Goal: Transaction & Acquisition: Purchase product/service

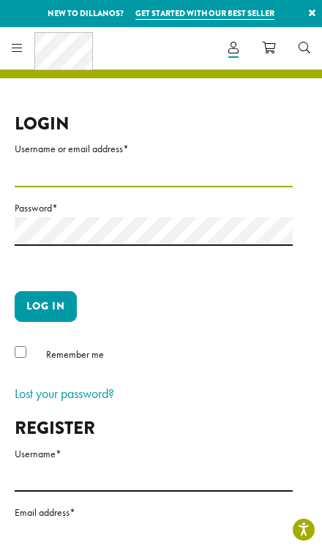
type input "**********"
click at [45, 305] on button "Log in" at bounding box center [46, 306] width 62 height 31
click at [61, 309] on button "Log in" at bounding box center [46, 306] width 62 height 31
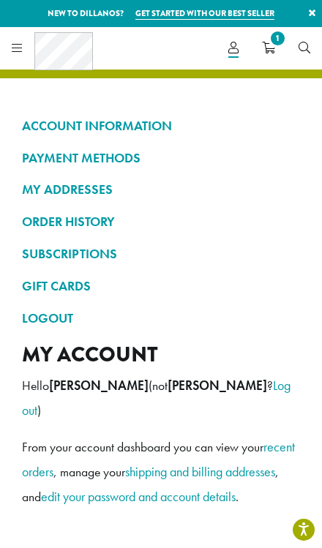
click at [20, 50] on icon at bounding box center [17, 48] width 11 height 12
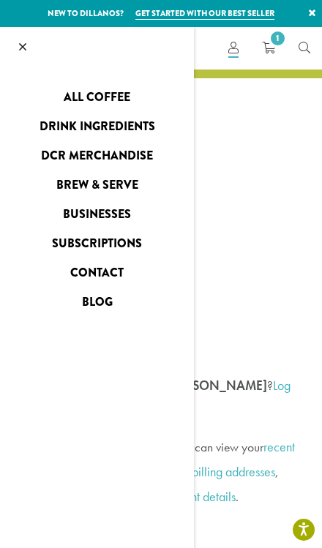
click at [120, 96] on link "All Coffee" at bounding box center [97, 97] width 194 height 23
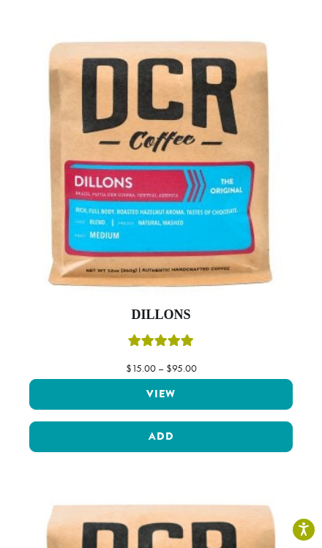
scroll to position [694, 0]
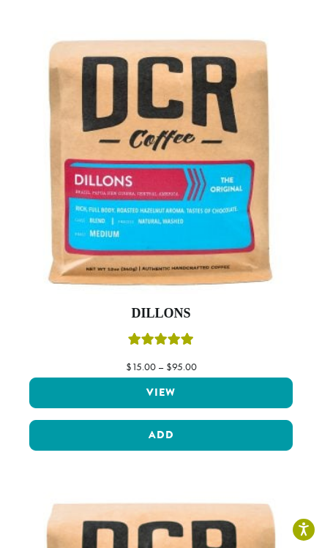
click at [105, 399] on link "View" at bounding box center [160, 393] width 263 height 31
click at [116, 397] on link "View" at bounding box center [160, 393] width 263 height 31
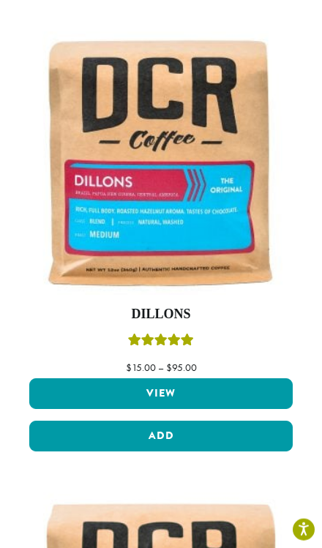
click at [116, 258] on img at bounding box center [160, 162] width 263 height 263
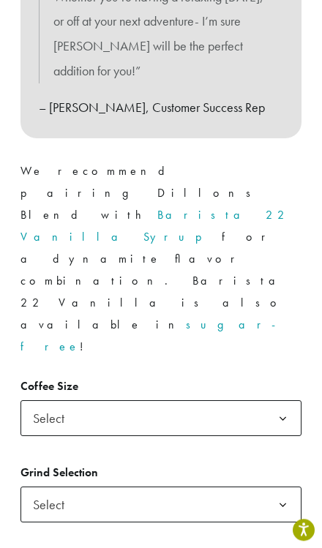
click at [70, 404] on span "Select" at bounding box center [53, 418] width 52 height 29
click at [59, 490] on span "Select" at bounding box center [53, 504] width 52 height 29
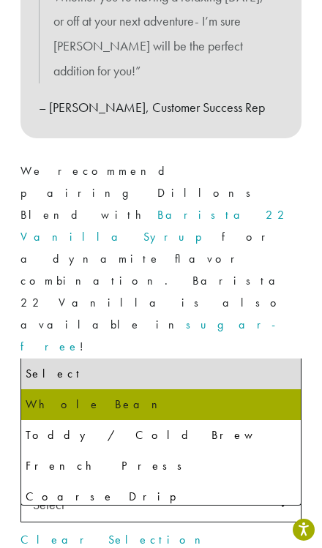
select select "**********"
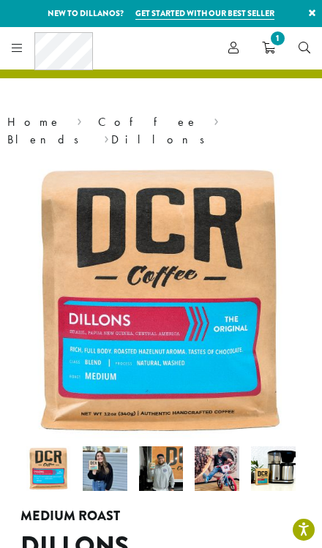
click at [272, 53] on icon "1" at bounding box center [268, 48] width 13 height 12
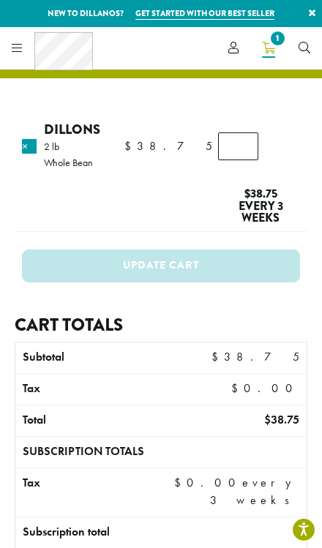
click at [30, 48] on div "Coffee All Coffees Best Sellers Blends Single Origins Dillanos Limited Organic …" at bounding box center [49, 48] width 87 height 38
click at [230, 53] on span "Account" at bounding box center [233, 49] width 10 height 18
click at [234, 50] on icon at bounding box center [233, 48] width 10 height 12
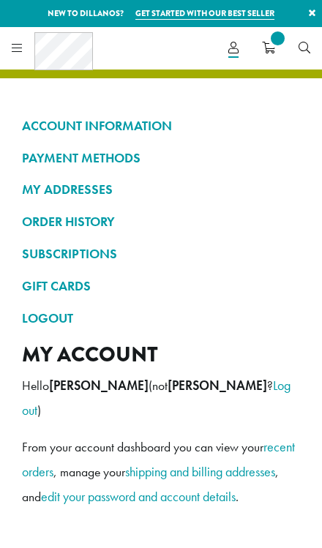
click at [226, 50] on link "Account" at bounding box center [234, 48] width 34 height 24
click at [94, 241] on link "SUBSCRIPTIONS" at bounding box center [161, 253] width 278 height 25
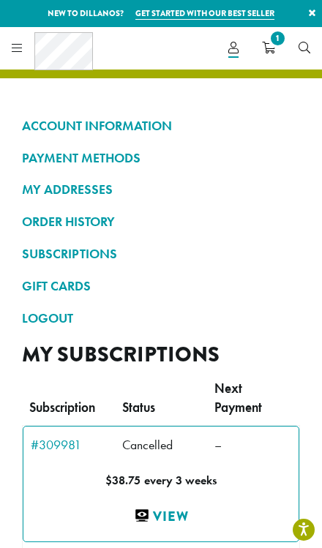
click at [266, 48] on icon "1" at bounding box center [268, 48] width 13 height 12
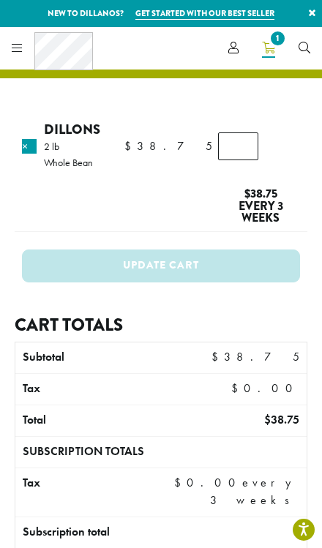
click at [61, 128] on link "Dillons" at bounding box center [72, 129] width 56 height 20
click at [73, 124] on link "Dillons" at bounding box center [72, 129] width 56 height 20
click at [80, 133] on link "Dillons" at bounding box center [72, 129] width 56 height 20
click at [13, 46] on icon at bounding box center [17, 48] width 11 height 12
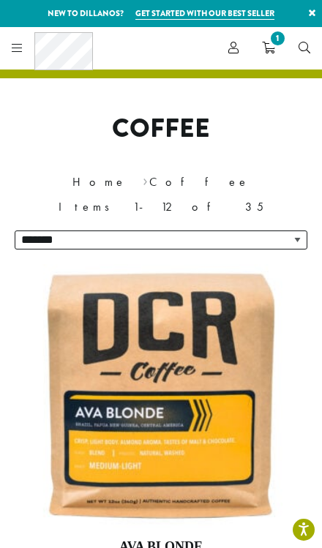
click at [233, 47] on icon at bounding box center [233, 48] width 10 height 12
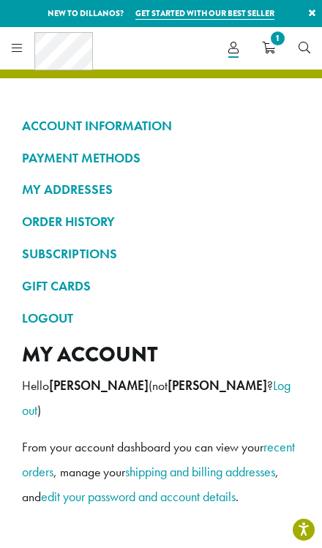
click at [100, 258] on link "SUBSCRIPTIONS" at bounding box center [161, 253] width 278 height 25
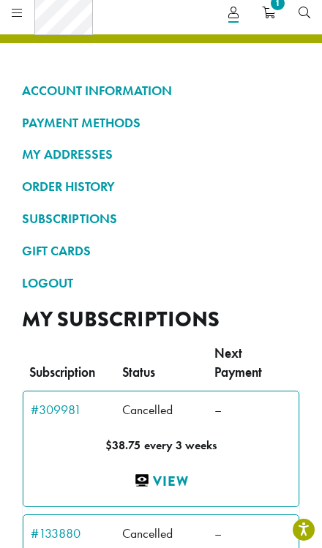
scroll to position [34, 0]
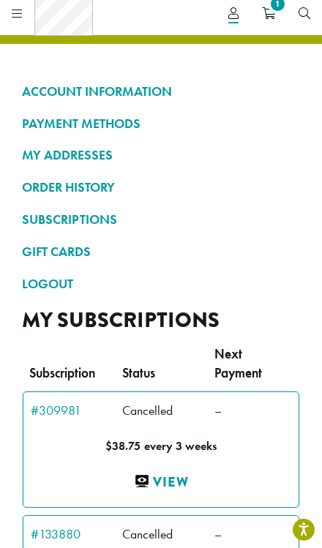
click at [18, 13] on icon at bounding box center [17, 13] width 11 height 12
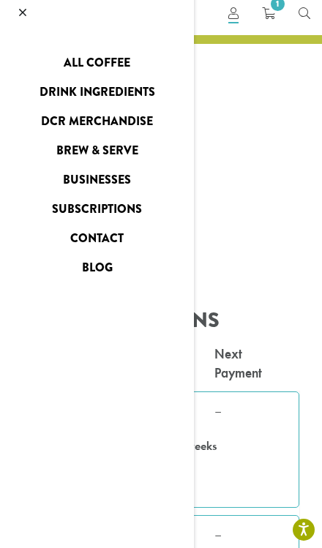
click at [117, 58] on link "All Coffee" at bounding box center [97, 62] width 194 height 23
